Goal: Find specific page/section: Find specific page/section

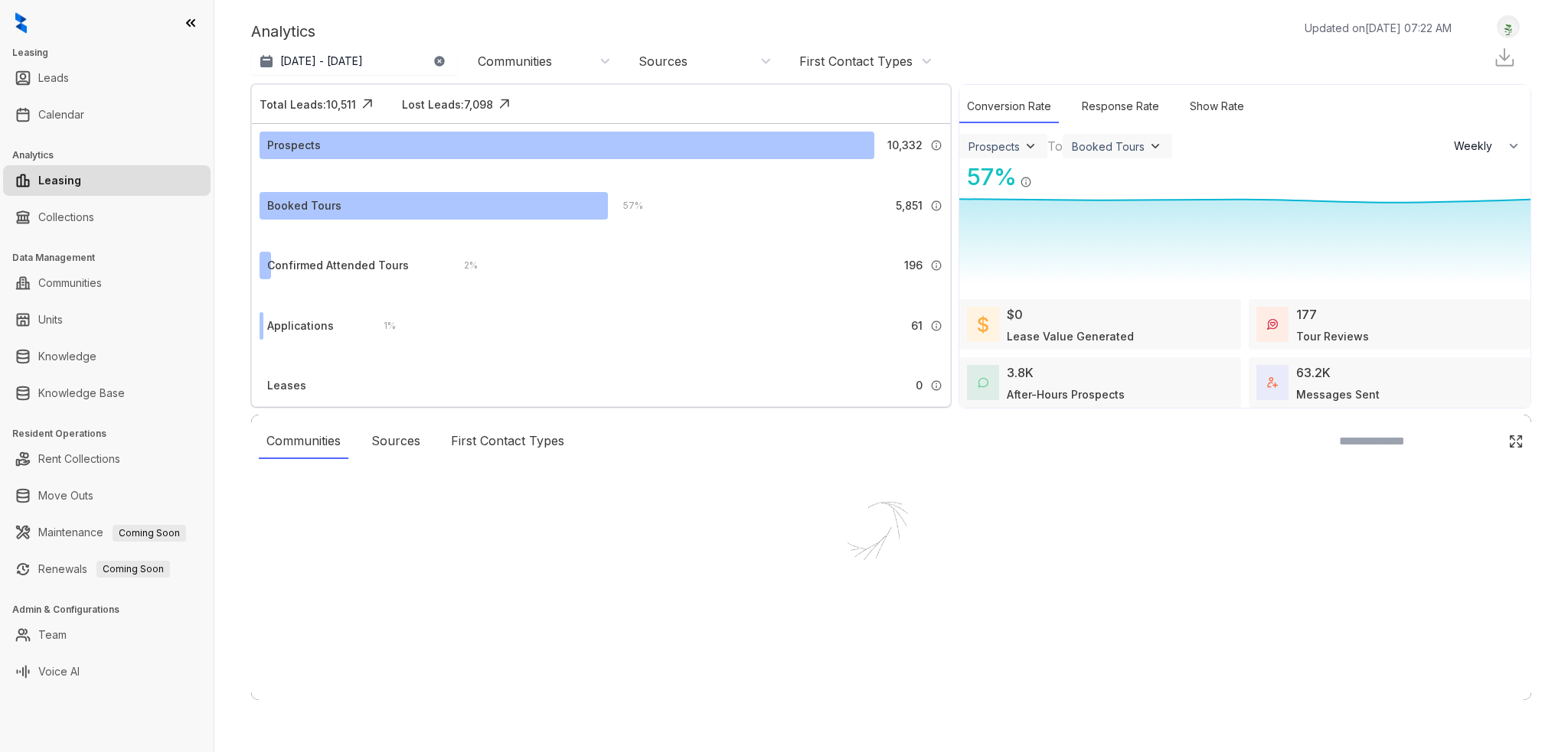
select select "******"
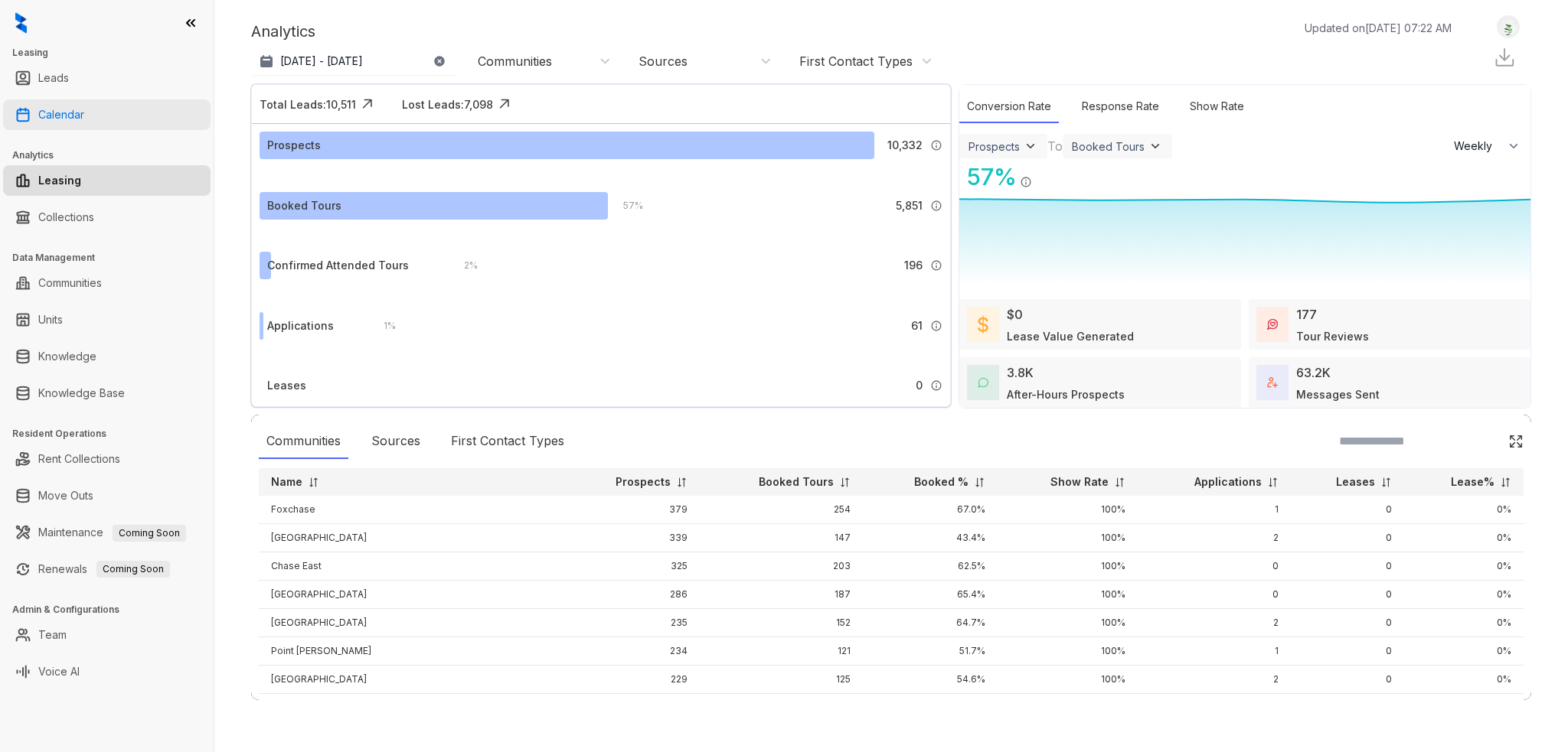
drag, startPoint x: 79, startPoint y: 115, endPoint x: 62, endPoint y: 126, distance: 20.2
click at [79, 115] on link "Calendar" at bounding box center [61, 114] width 46 height 30
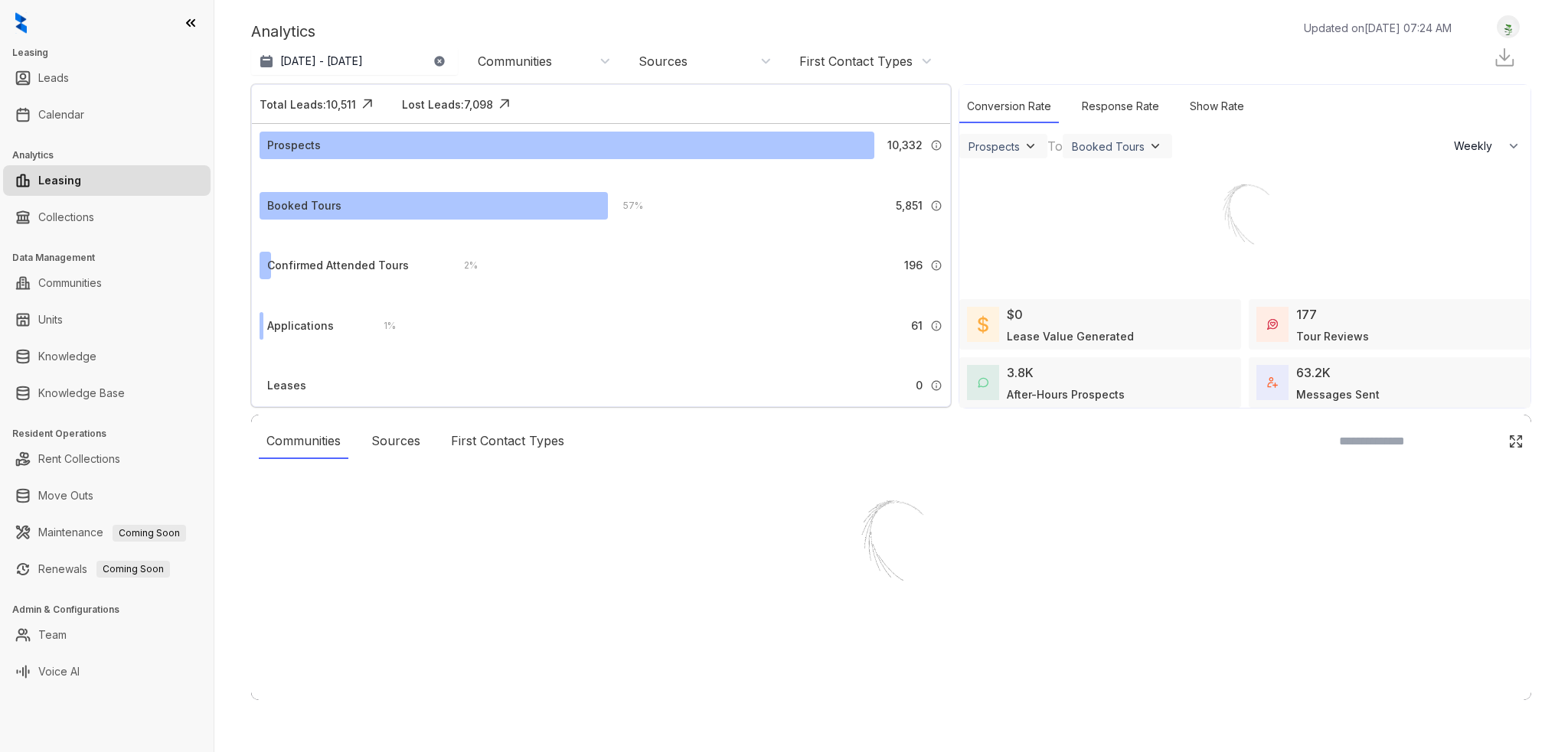
select select "******"
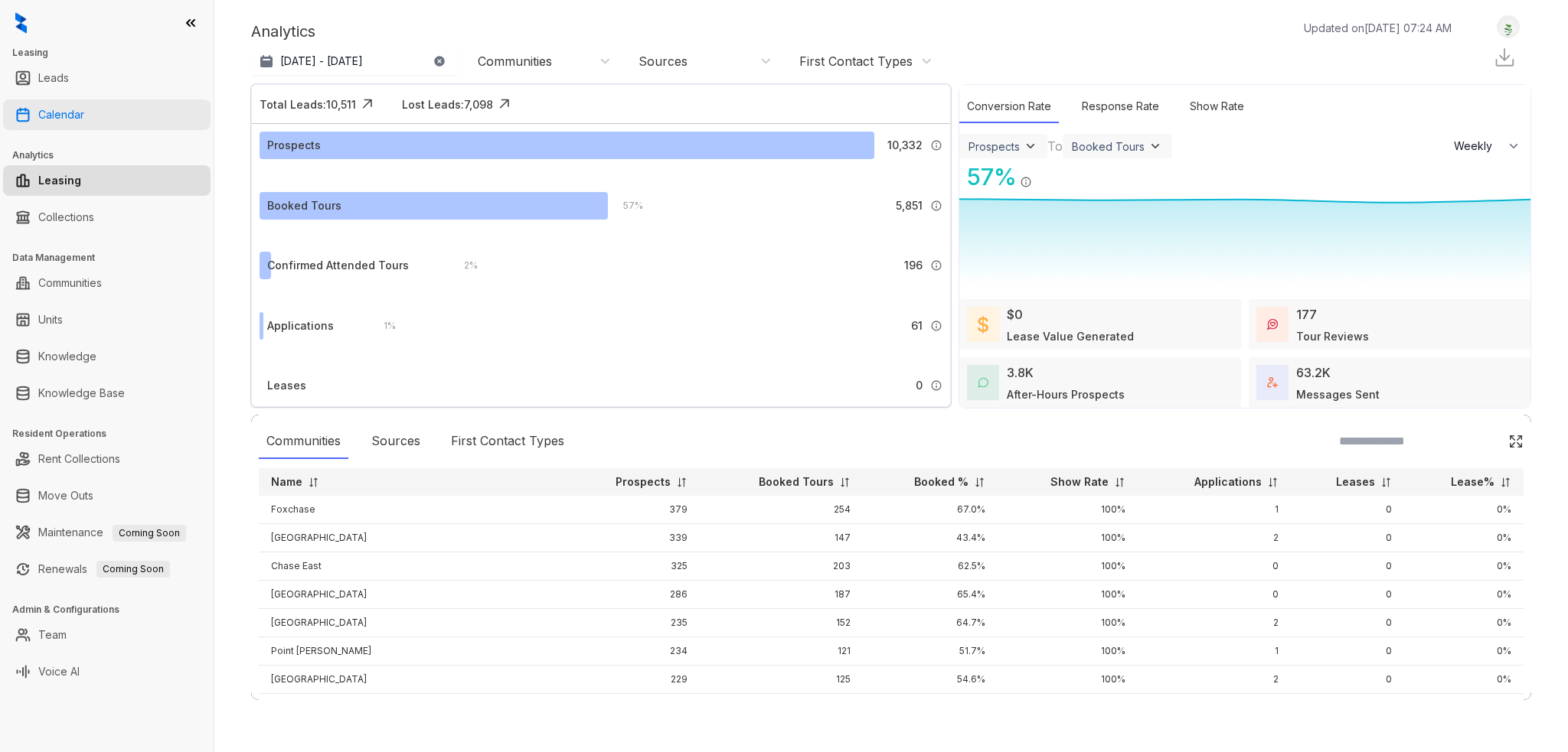
click at [84, 114] on link "Calendar" at bounding box center [61, 114] width 46 height 30
click at [77, 112] on link "Calendar" at bounding box center [61, 114] width 46 height 30
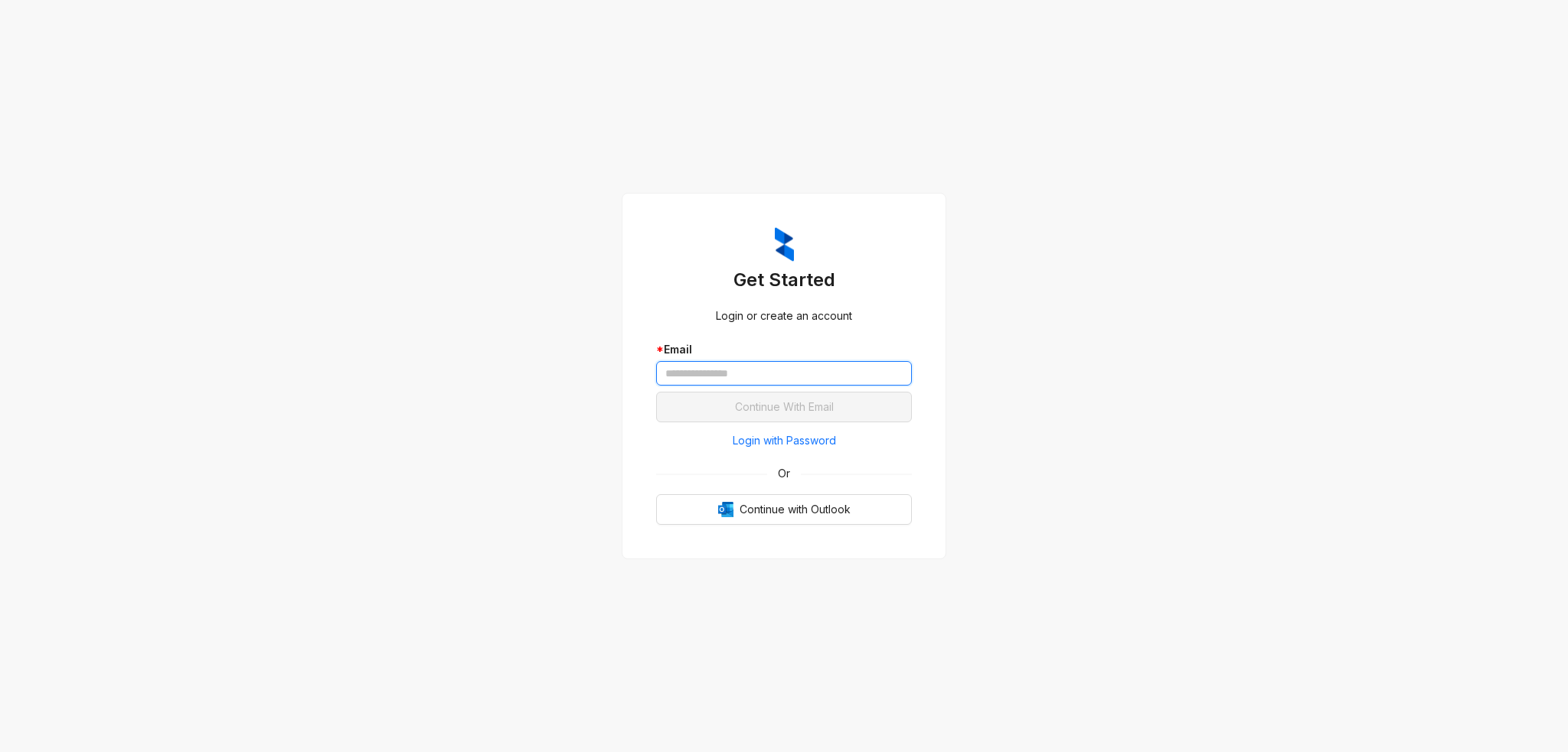
click at [719, 372] on input "text" at bounding box center [784, 373] width 256 height 25
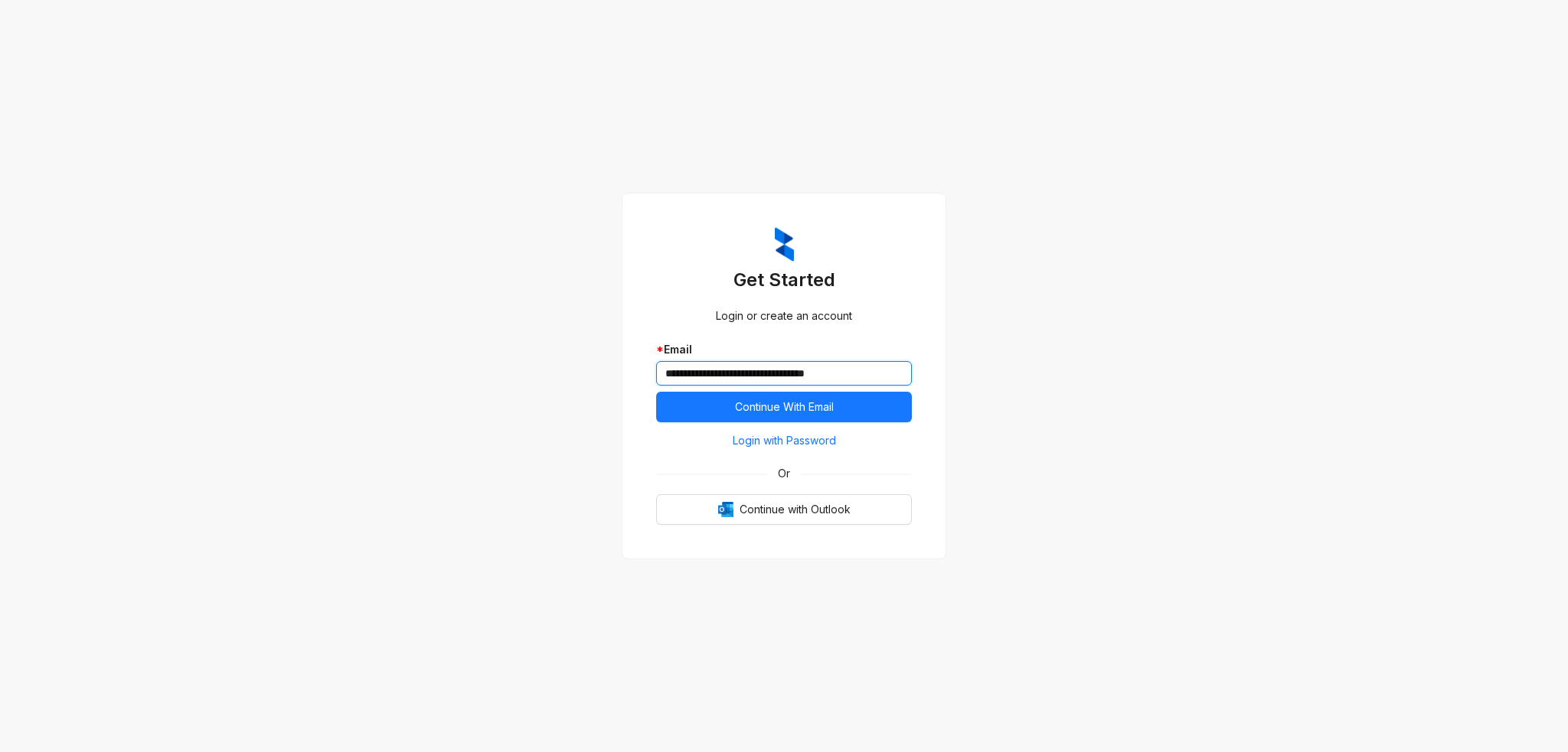
type input "**********"
click at [656, 392] on button "Continue With Email" at bounding box center [784, 406] width 256 height 30
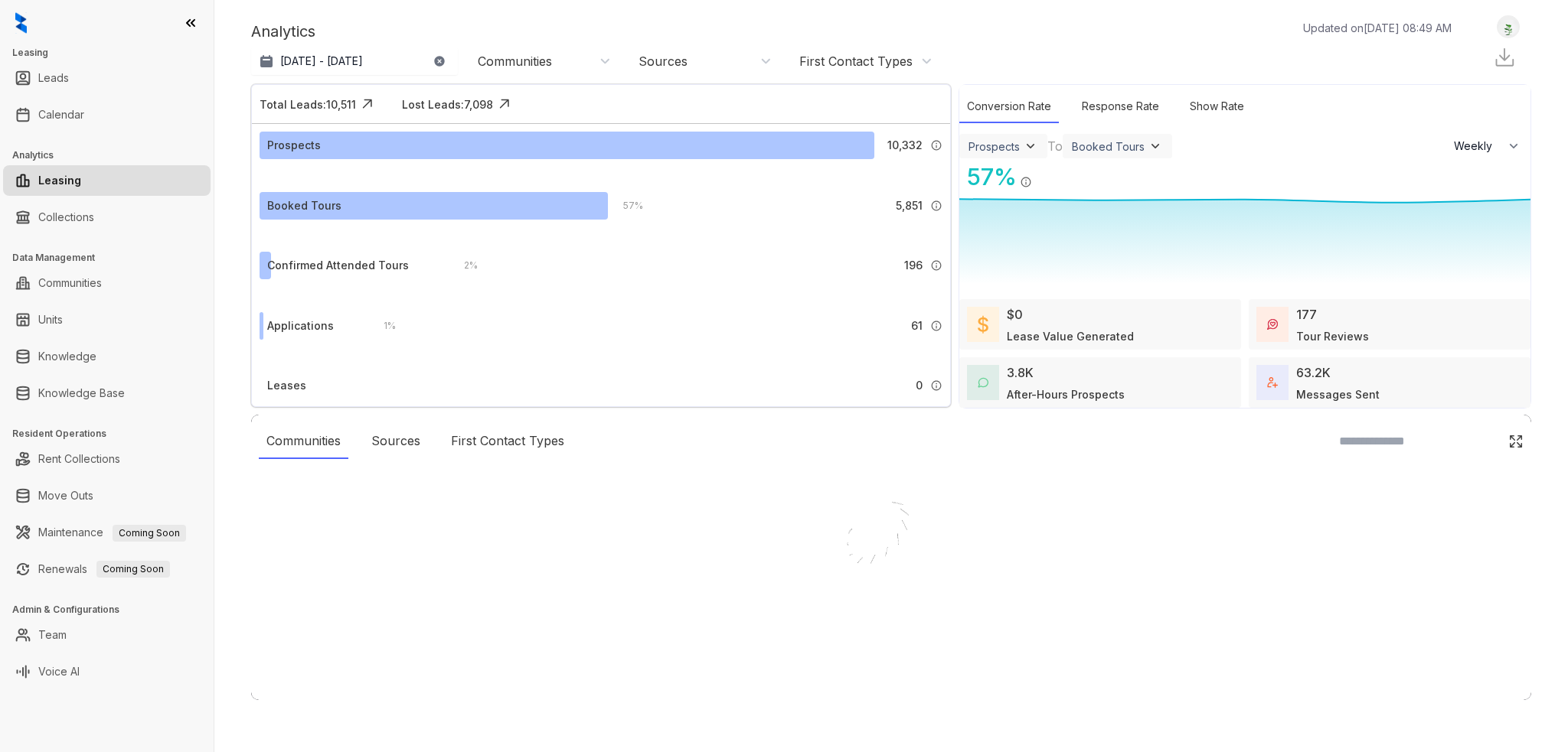
select select "******"
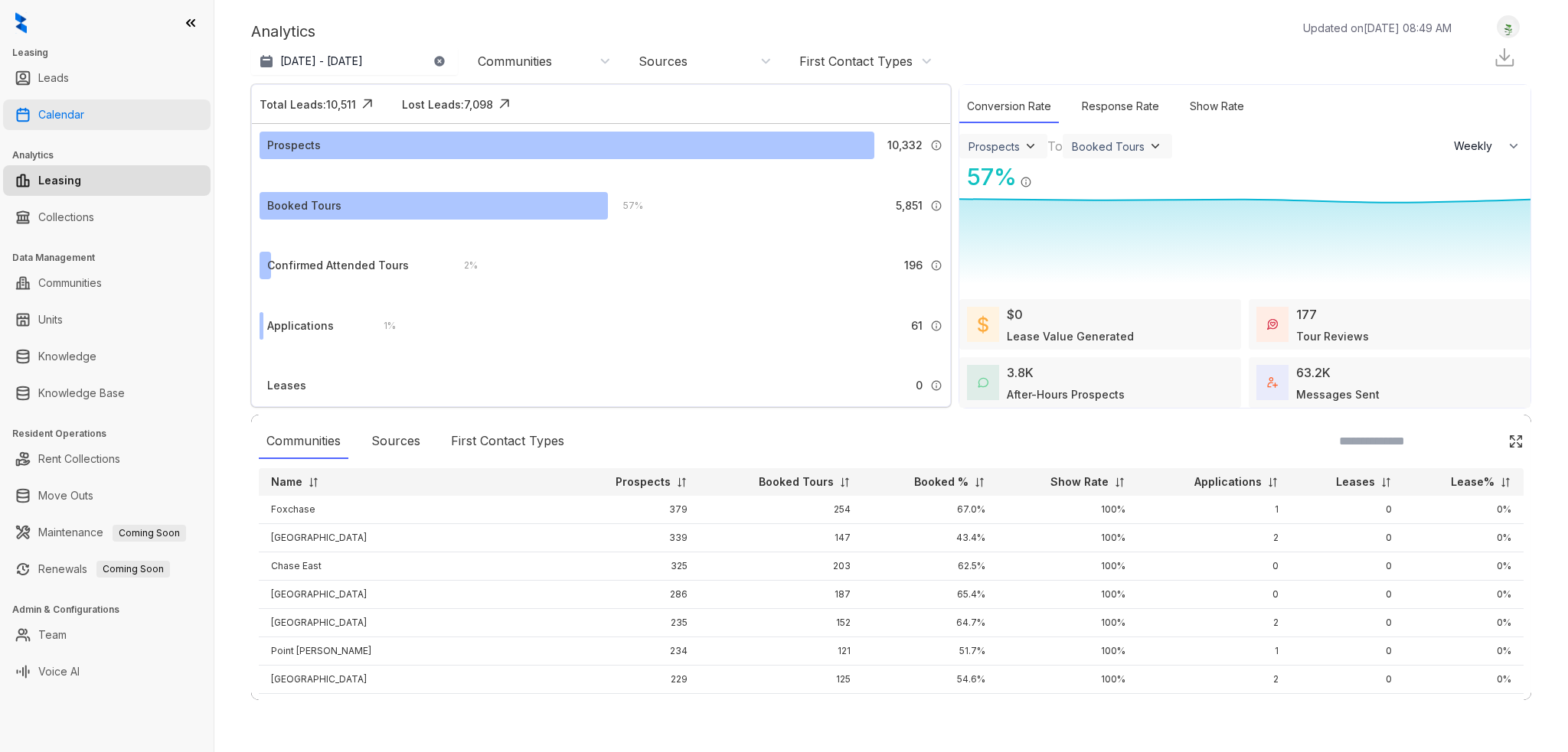
click at [58, 105] on link "Calendar" at bounding box center [61, 114] width 46 height 30
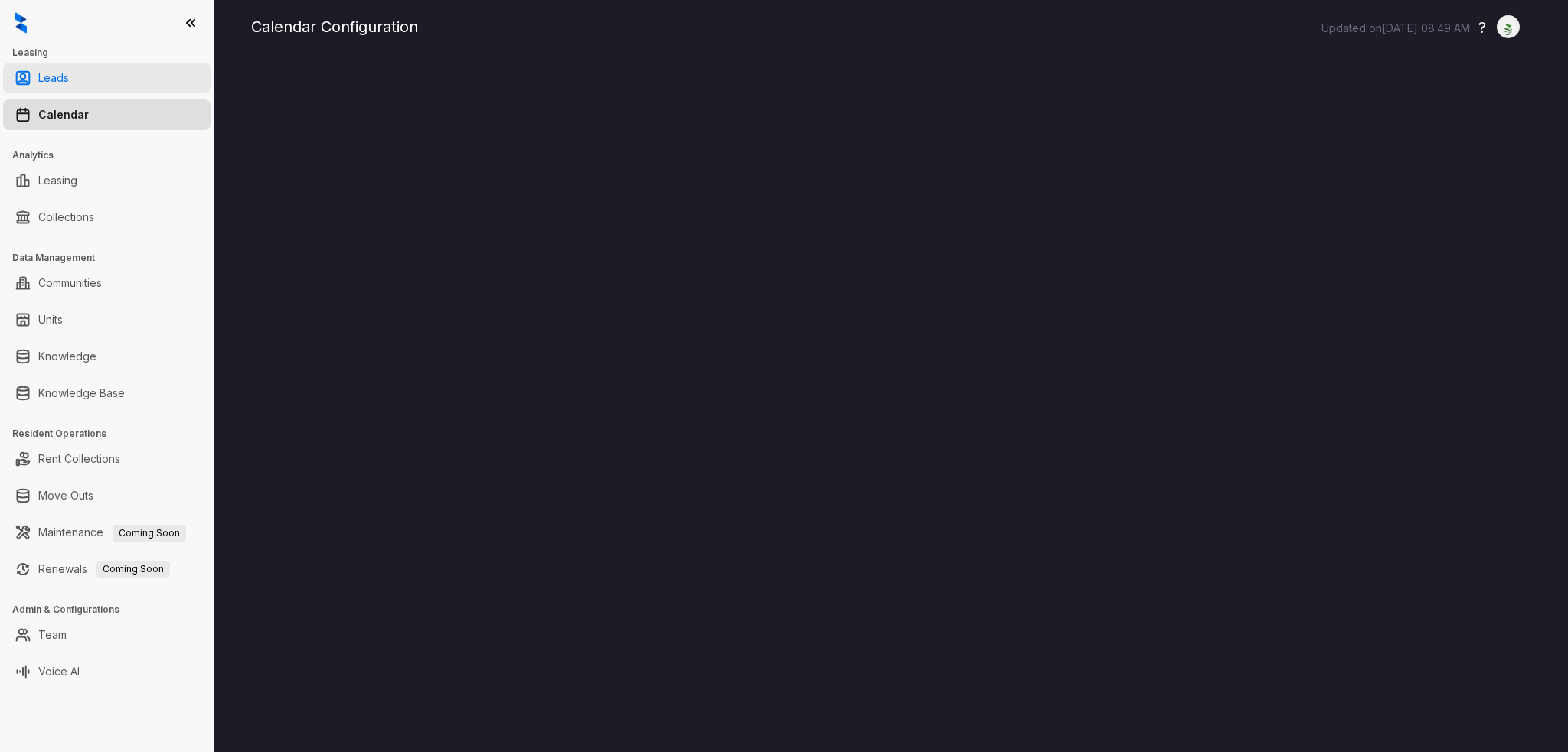
click at [50, 76] on link "Leads" at bounding box center [53, 77] width 30 height 30
click at [96, 352] on link "Knowledge" at bounding box center [67, 356] width 58 height 30
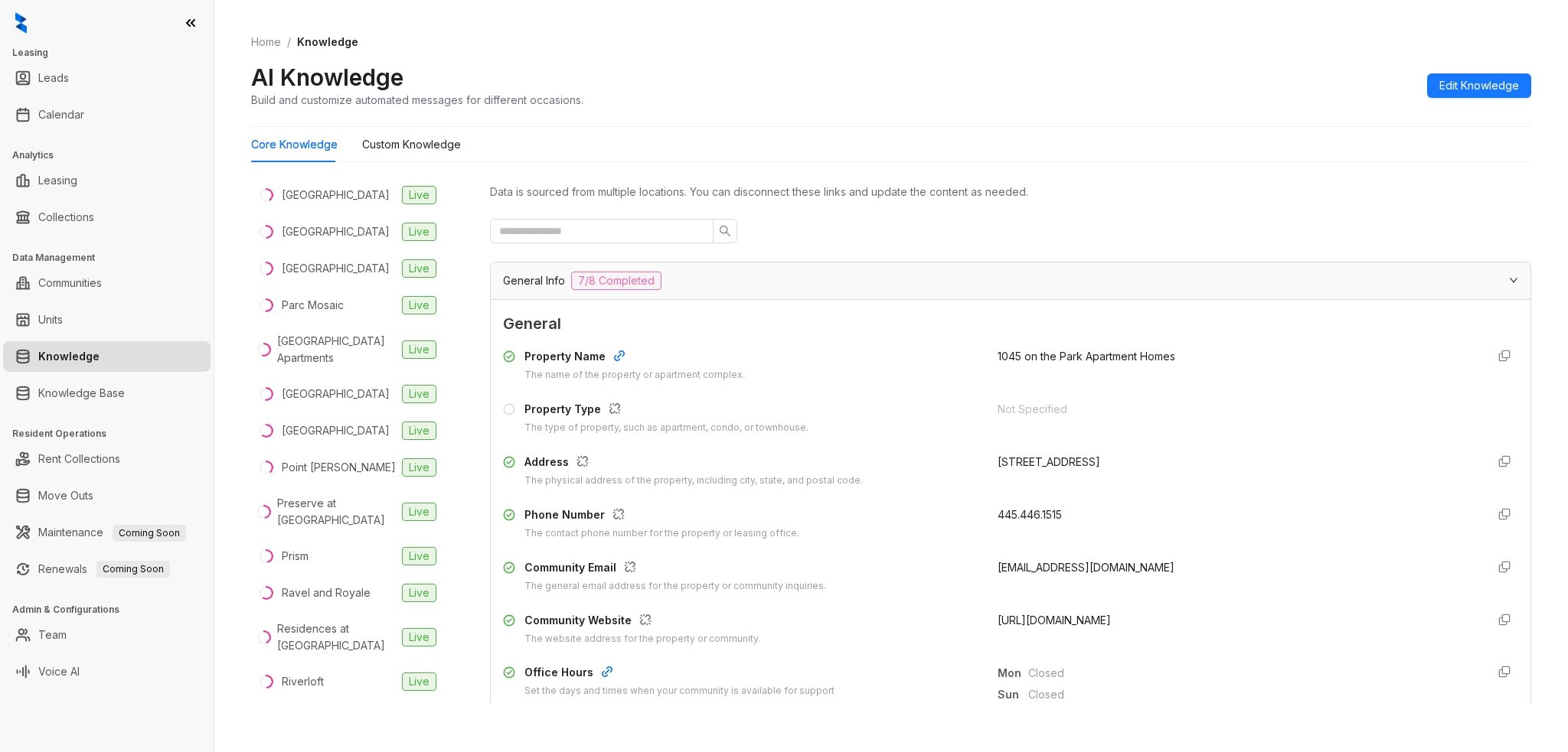
scroll to position [1990, 0]
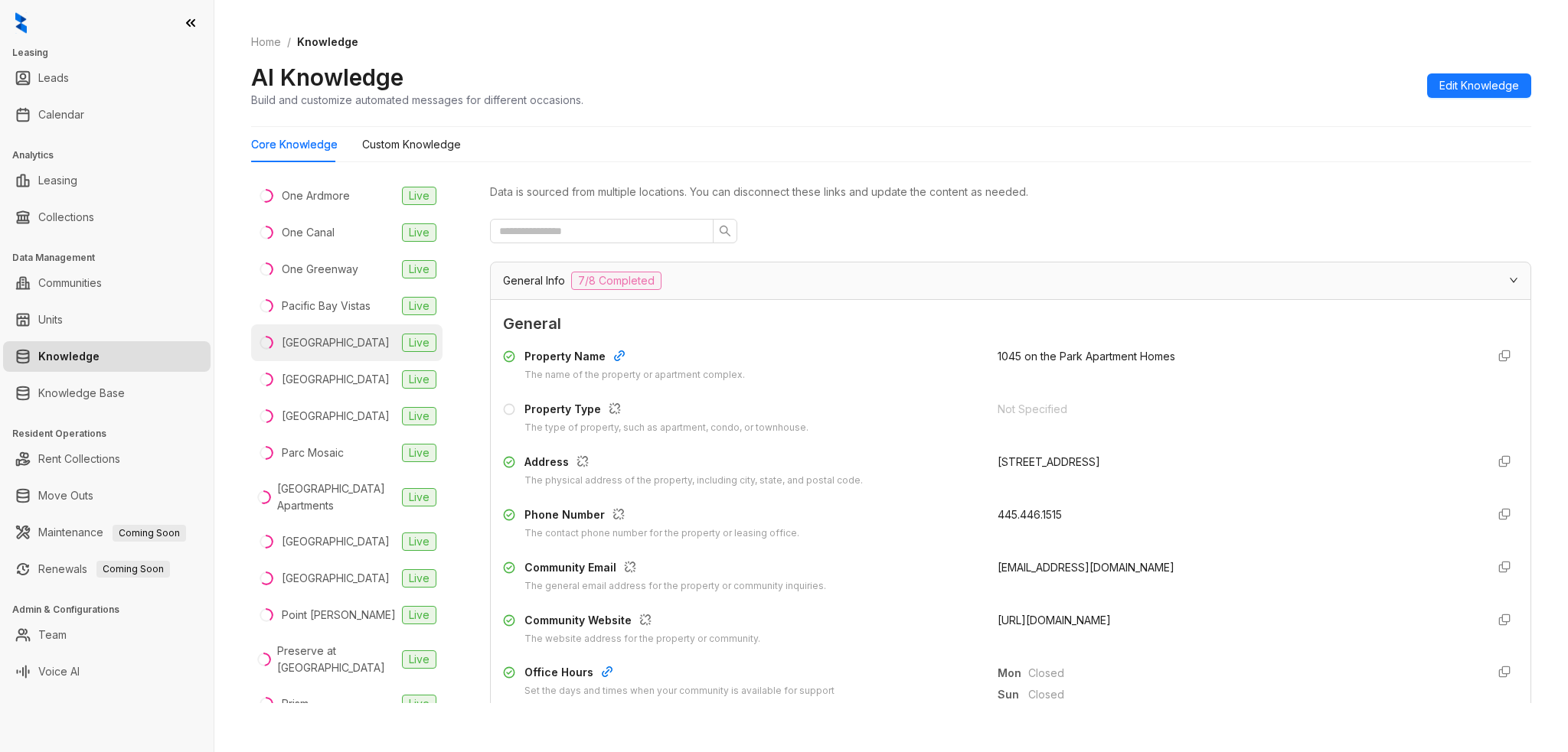
click at [333, 351] on div "[GEOGRAPHIC_DATA]" at bounding box center [336, 343] width 108 height 17
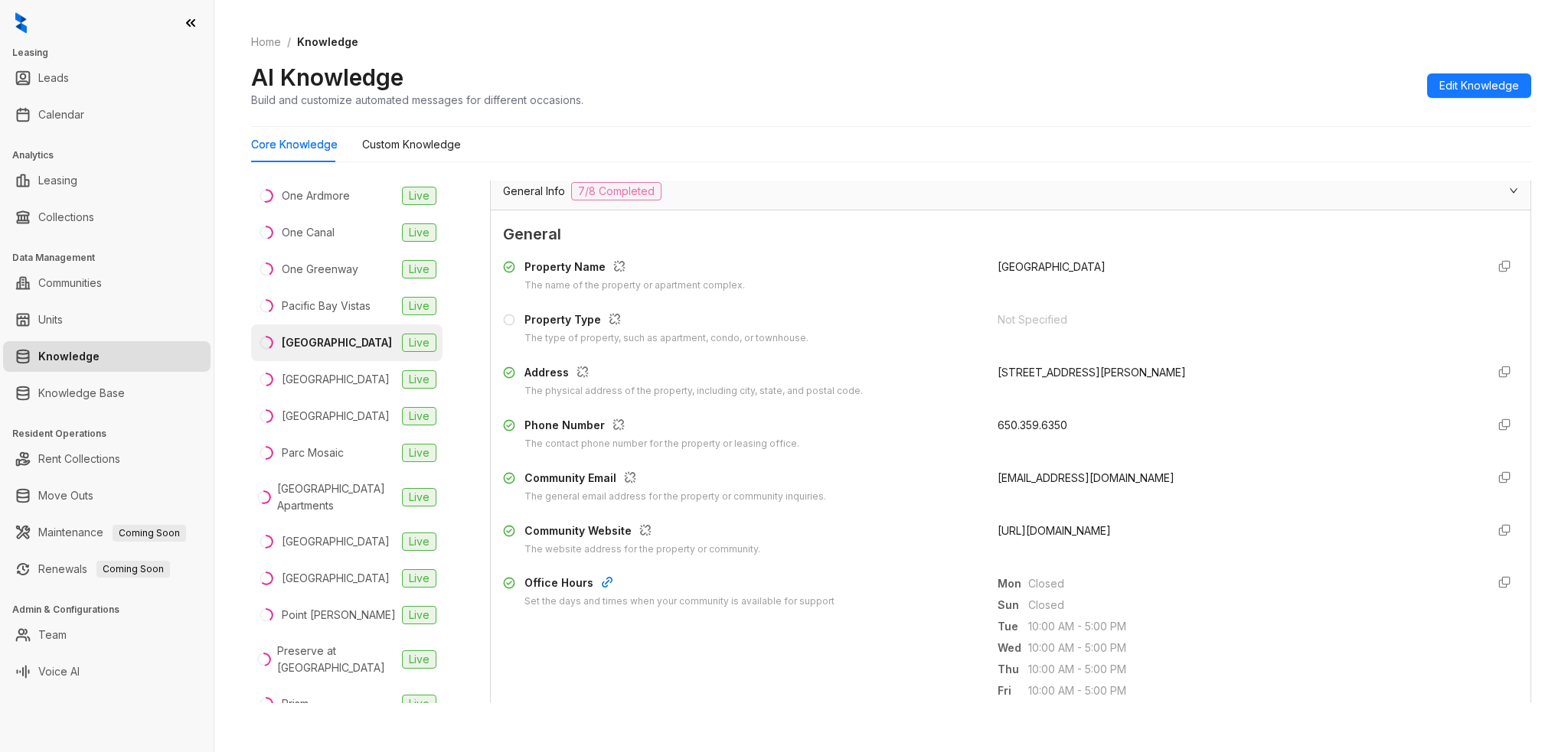
scroll to position [153, 0]
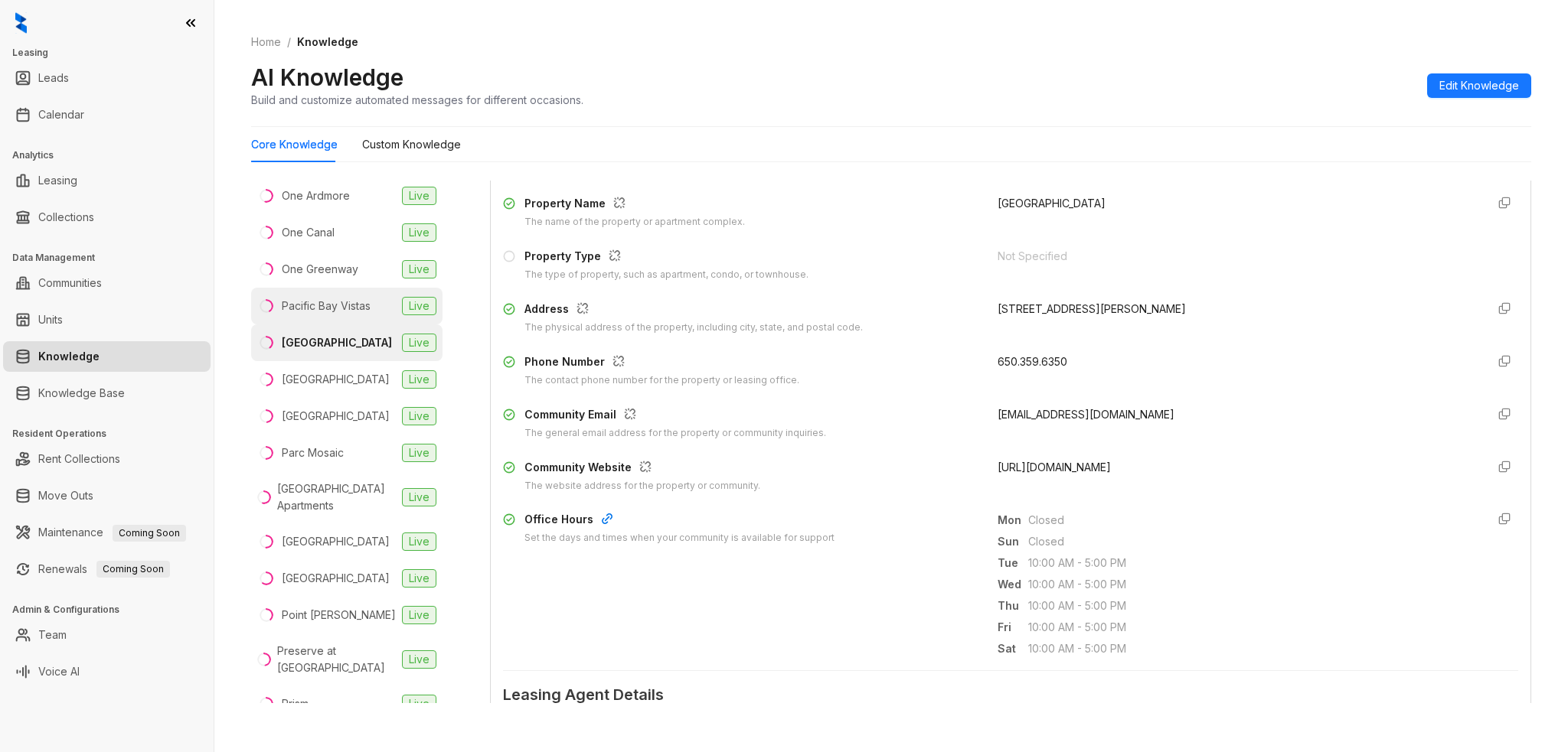
click at [337, 315] on div "Pacific Bay Vistas" at bounding box center [326, 306] width 89 height 17
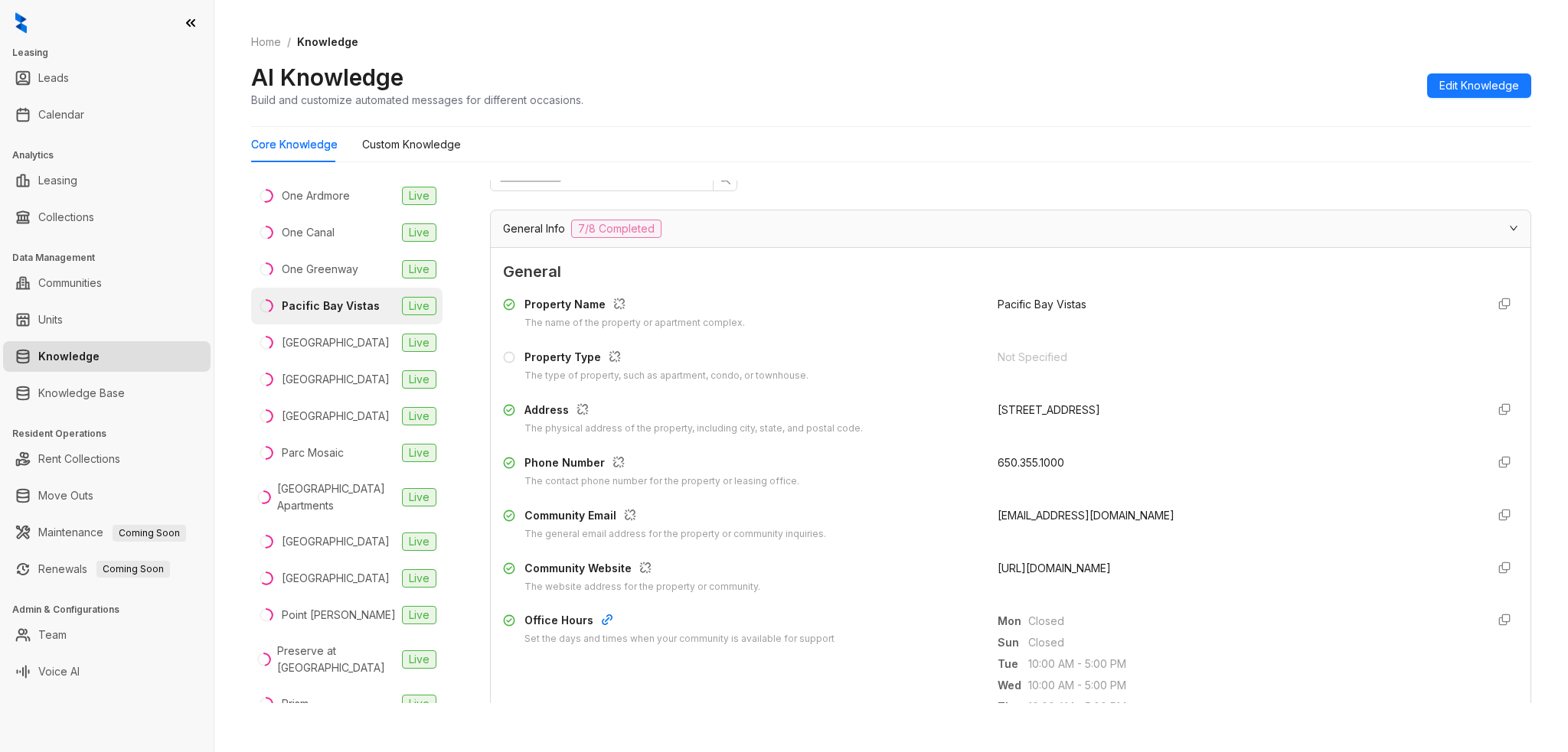
scroll to position [153, 0]
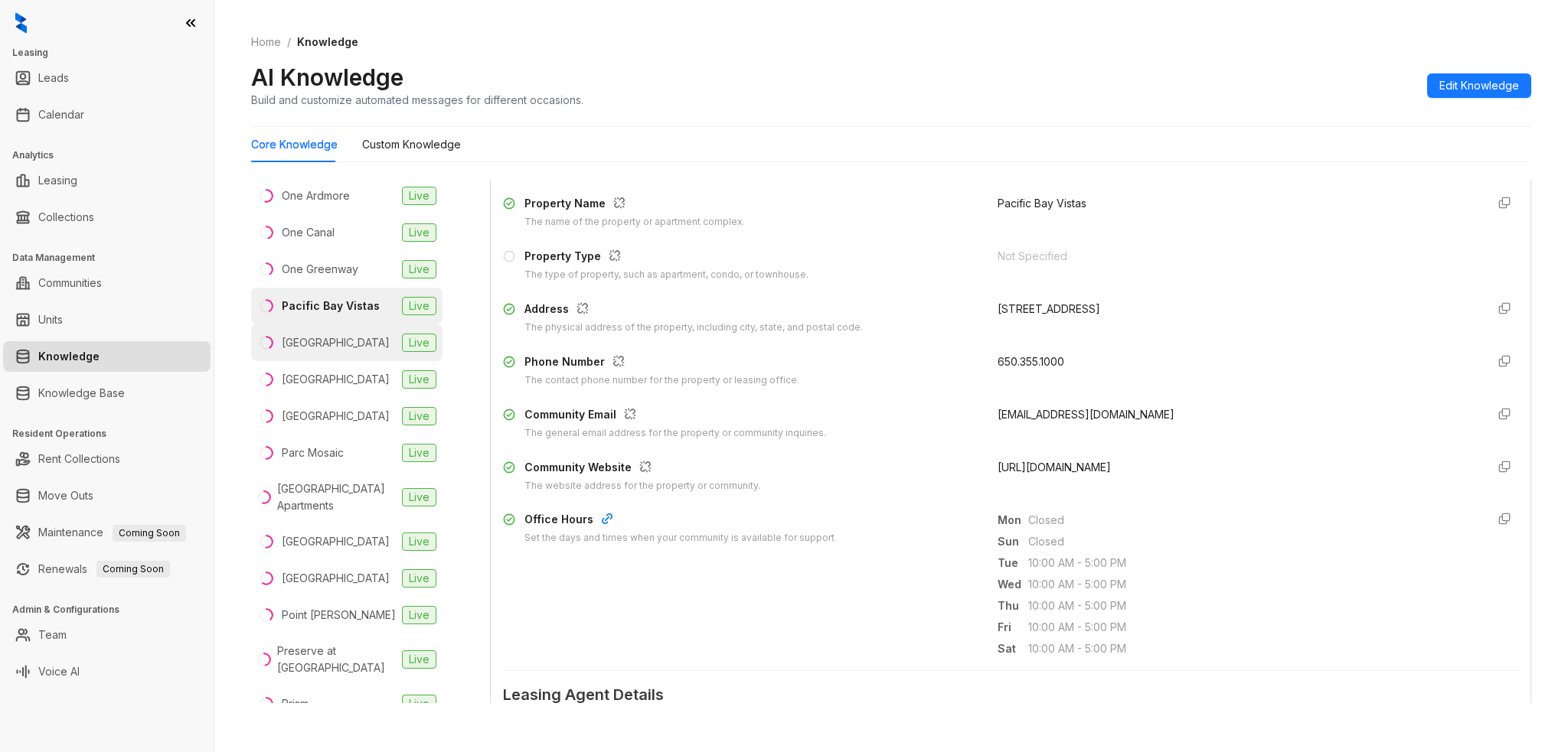
click at [337, 351] on div "[GEOGRAPHIC_DATA]" at bounding box center [336, 343] width 108 height 17
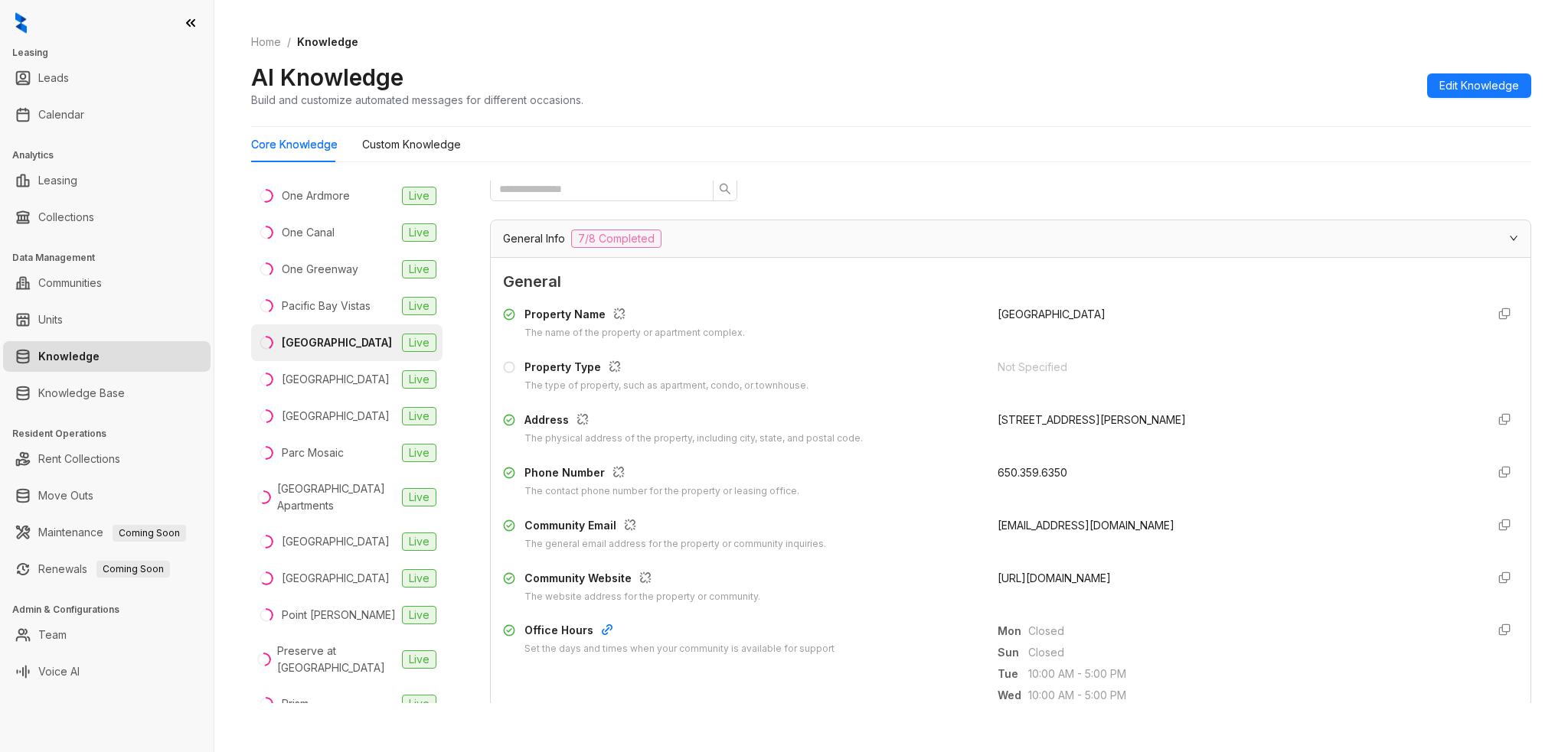
scroll to position [76, 0]
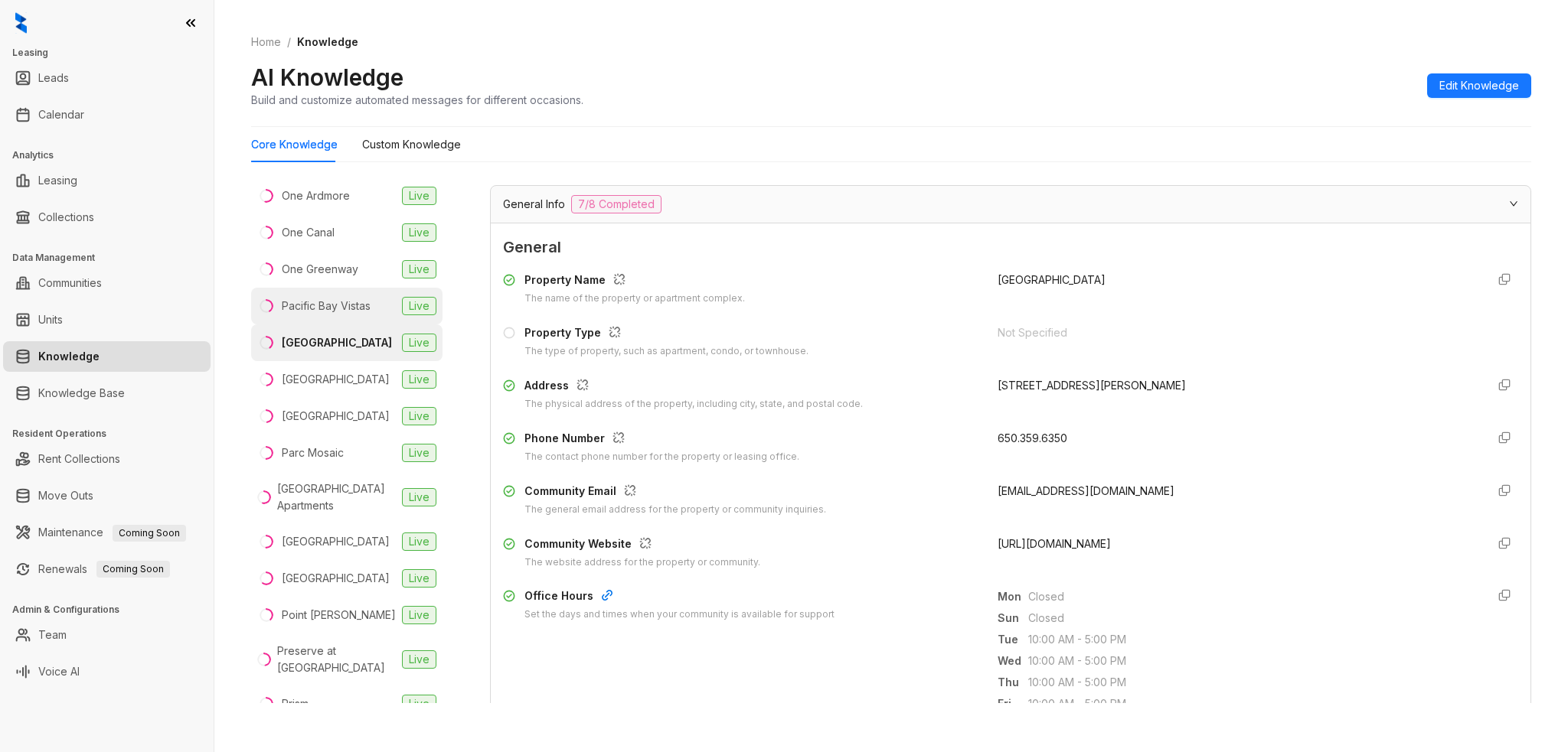
click at [342, 315] on div "Pacific Bay Vistas" at bounding box center [326, 306] width 89 height 17
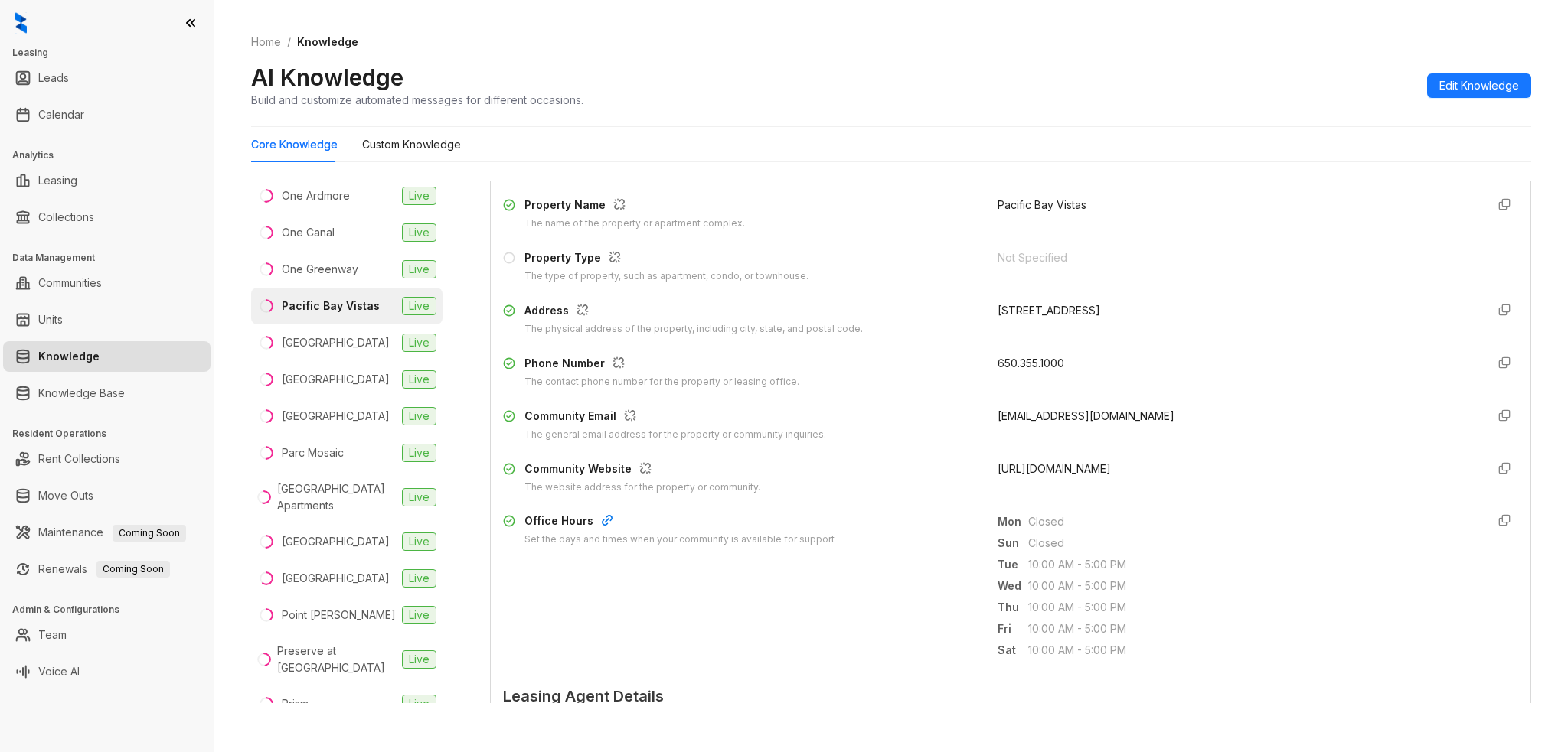
scroll to position [153, 0]
